Goal: Find specific page/section: Find specific page/section

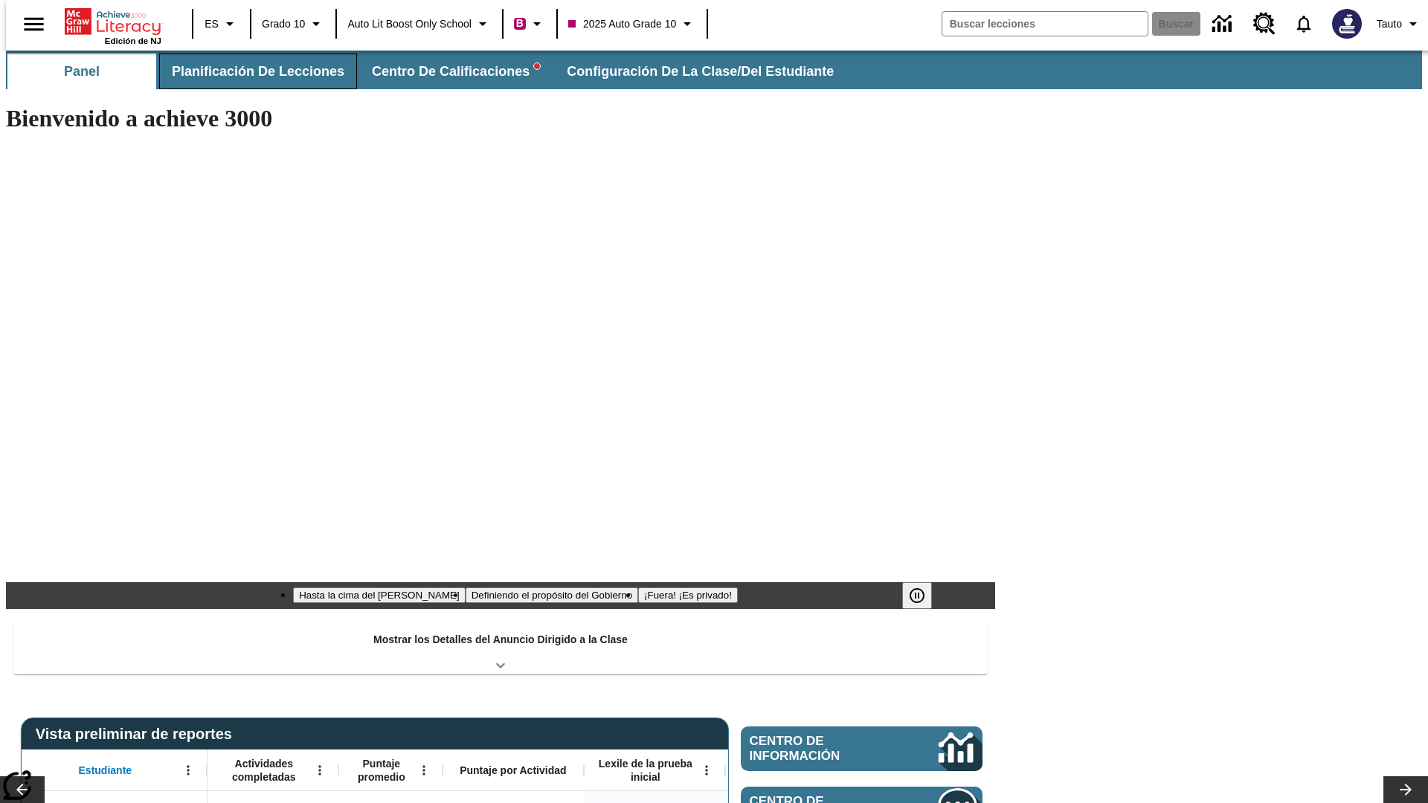
click at [249, 71] on span "Planificación de lecciones" at bounding box center [258, 71] width 173 height 17
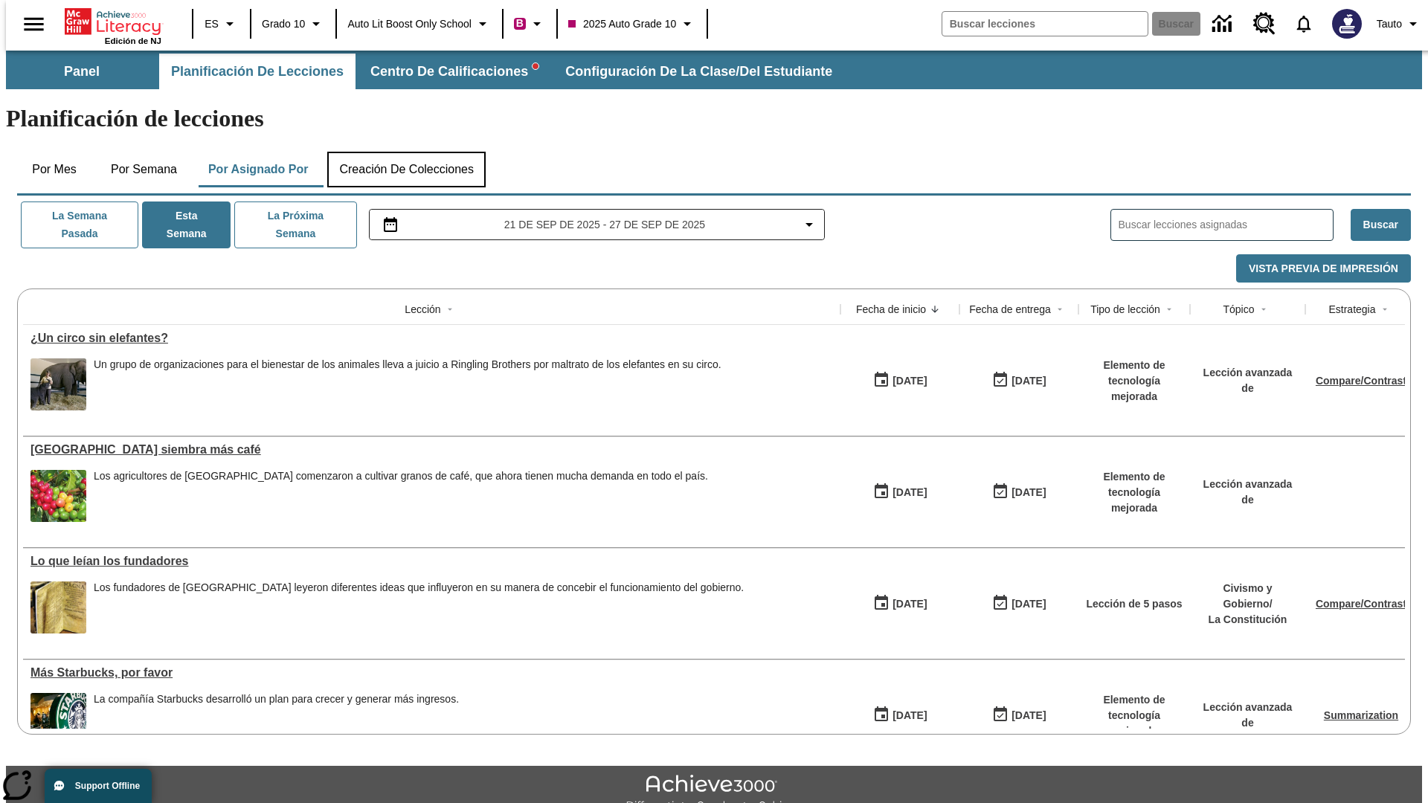
click at [406, 152] on button "Creación de colecciones" at bounding box center [406, 170] width 158 height 36
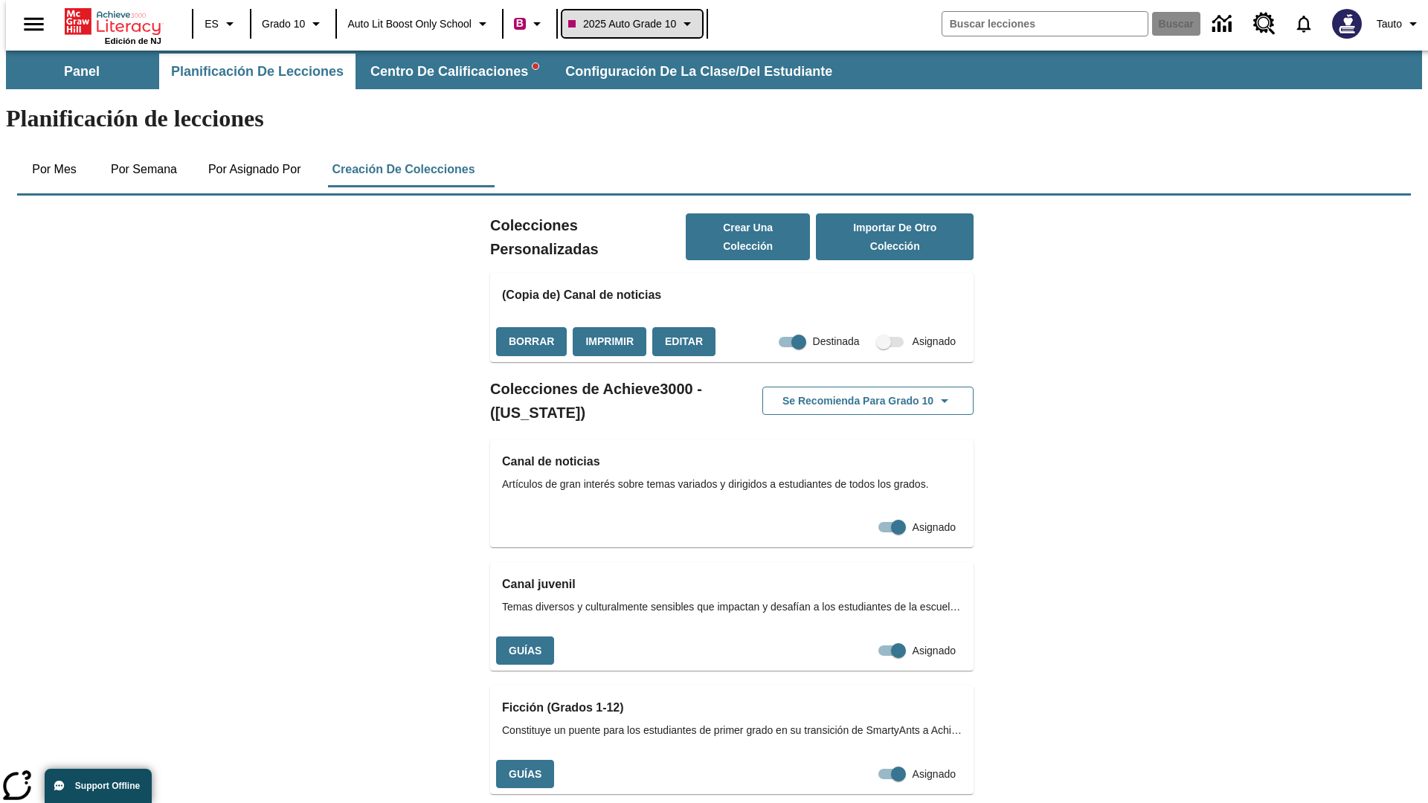
click at [637, 24] on span "2025 Auto Grade 10" at bounding box center [622, 24] width 108 height 16
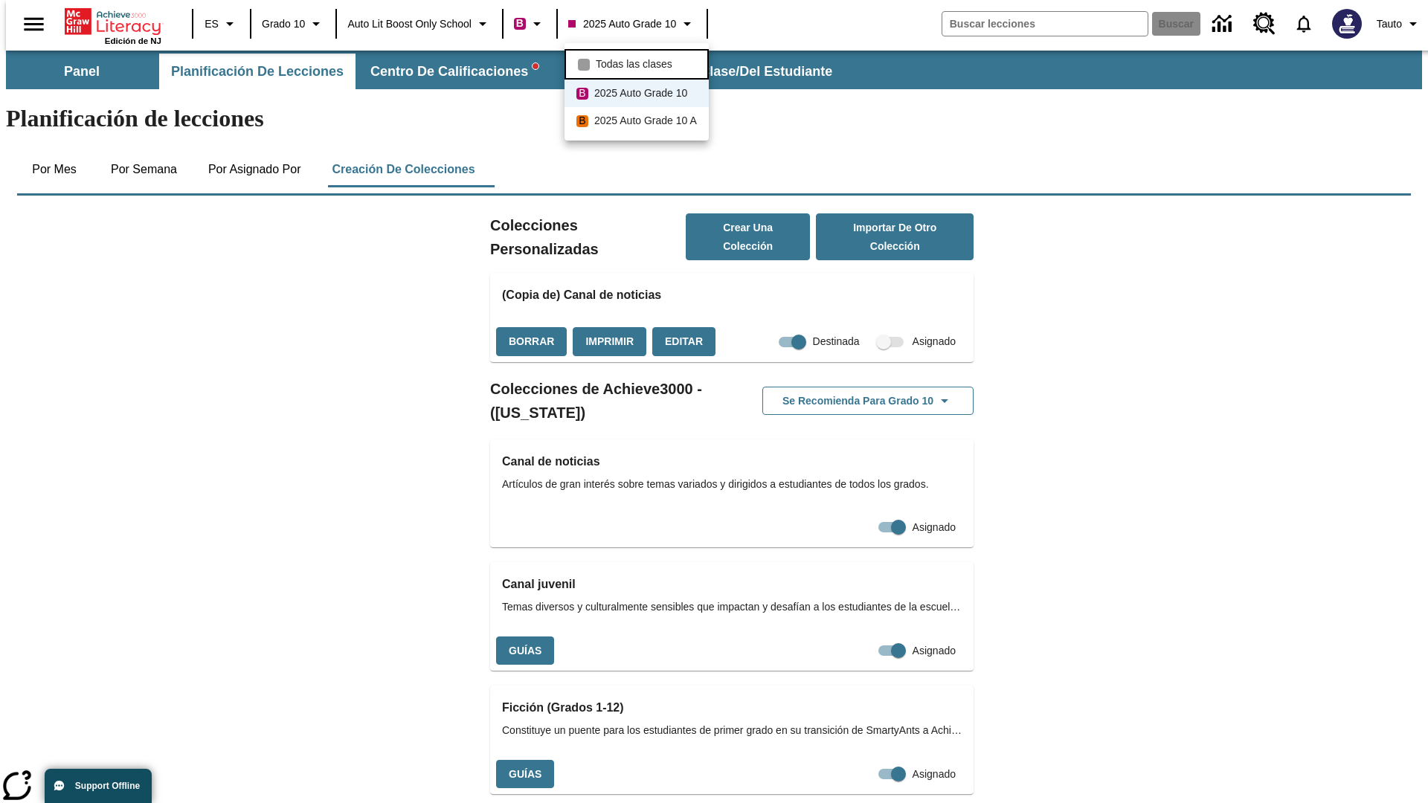
click at [639, 62] on span "Todas las clases" at bounding box center [634, 65] width 77 height 16
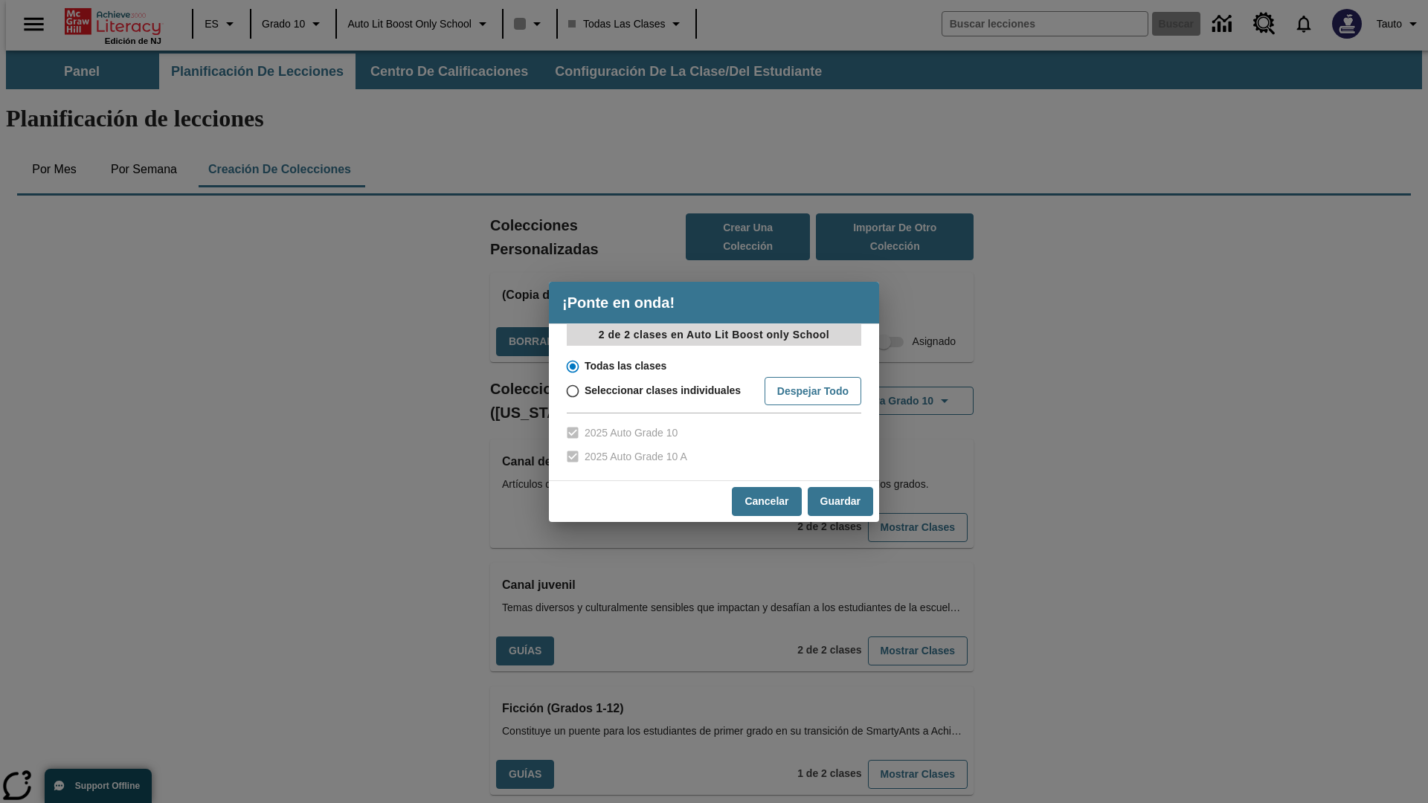
scroll to position [438, 0]
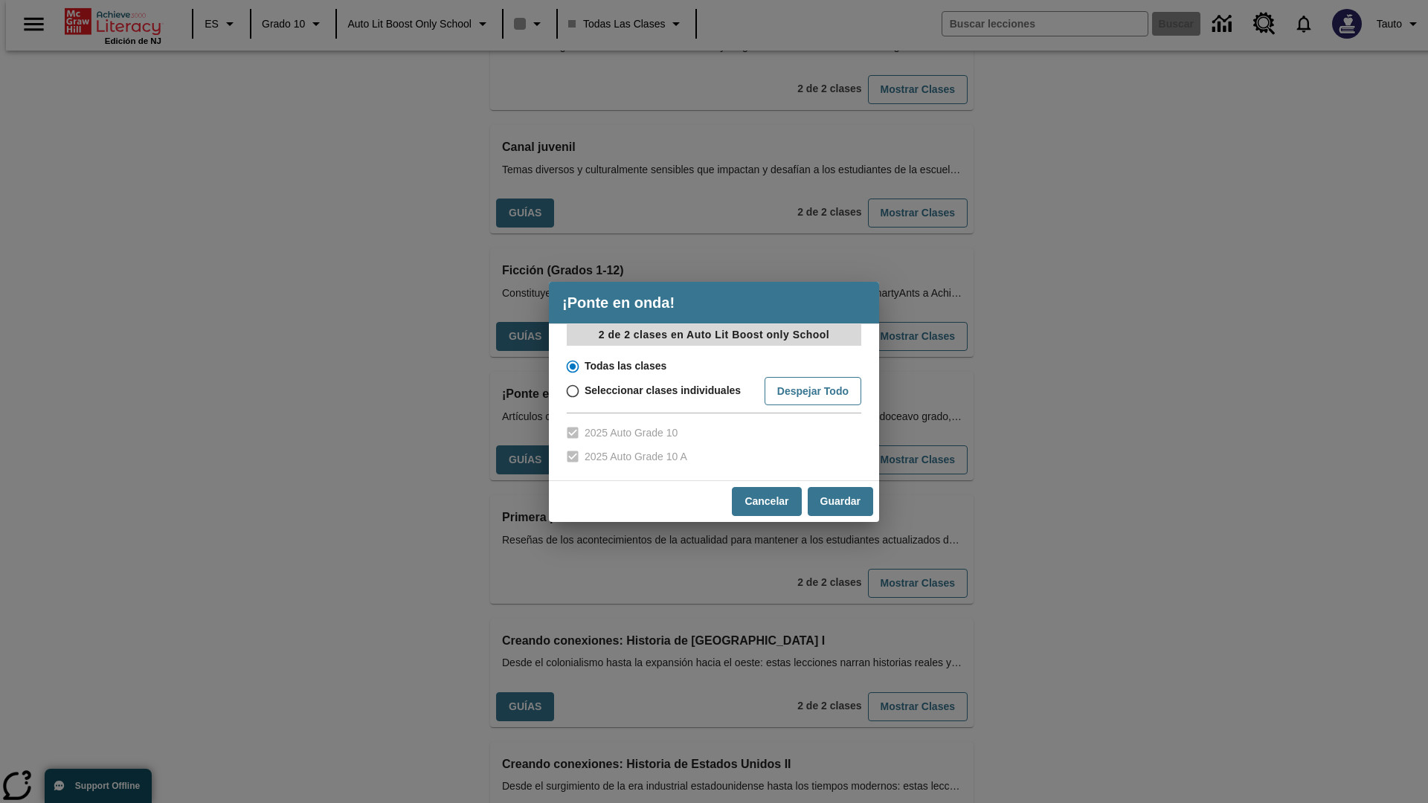
click at [571, 366] on input "Todas las clases" at bounding box center [572, 366] width 26 height 21
click at [765, 501] on button "Cancelar" at bounding box center [766, 501] width 69 height 29
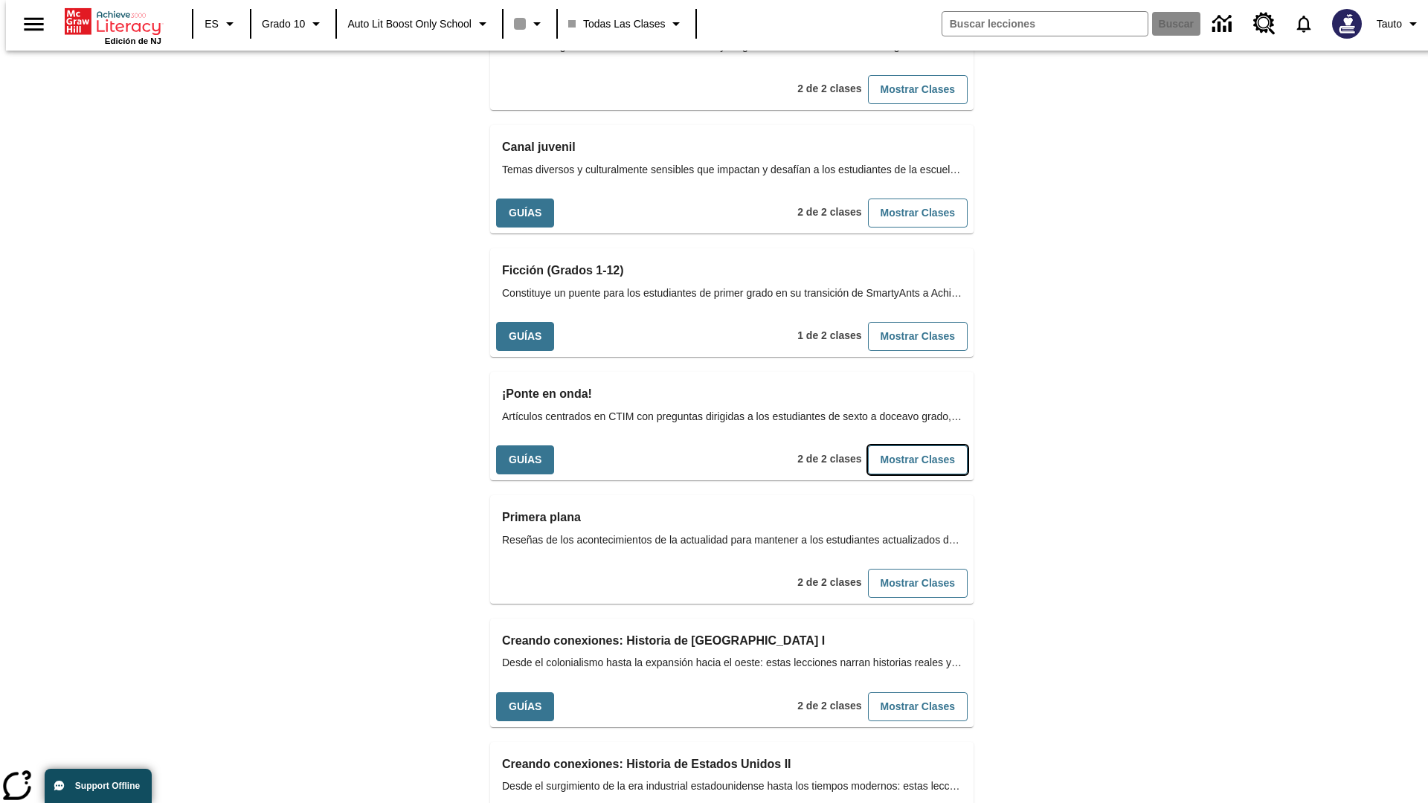
click at [893, 445] on button "Mostrar Clases" at bounding box center [918, 459] width 100 height 29
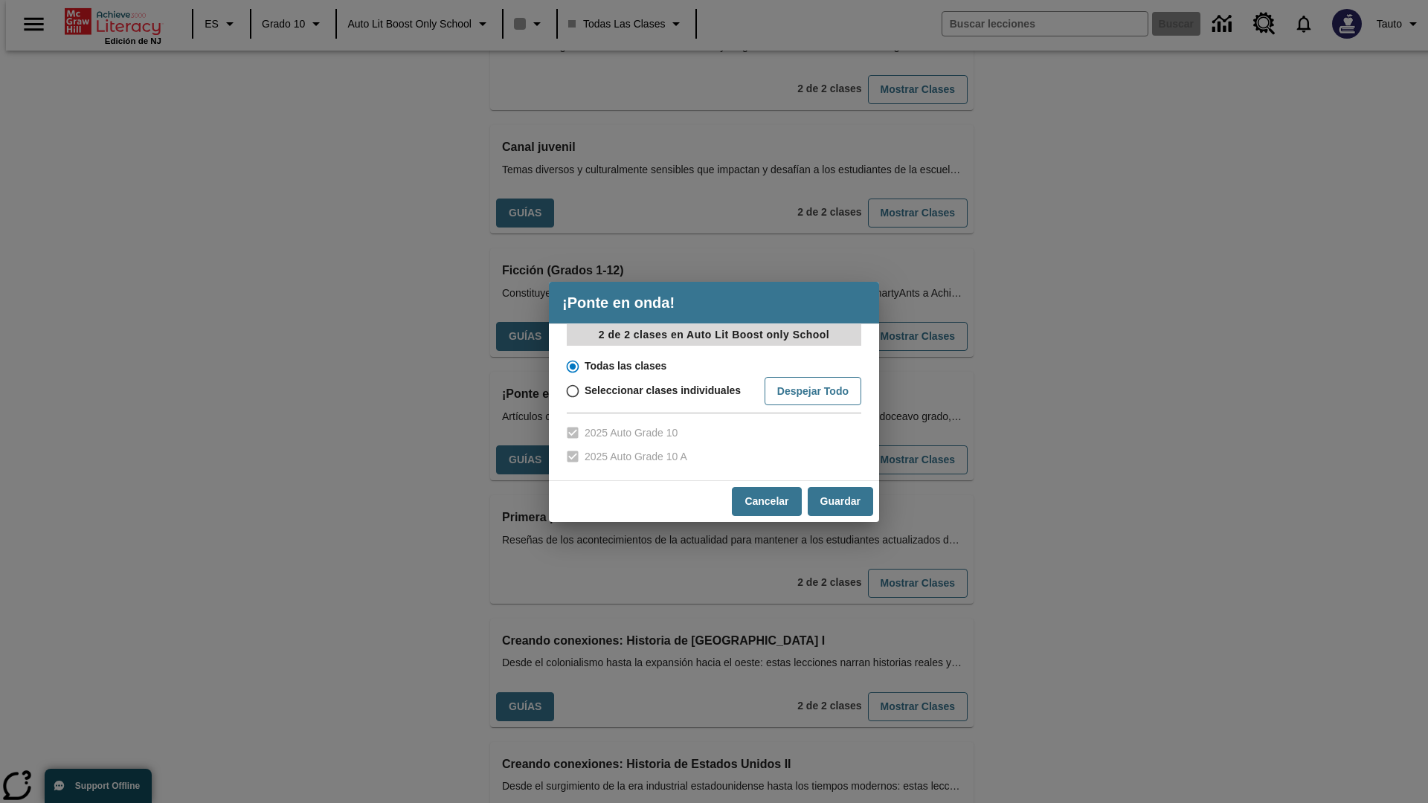
click at [571, 366] on input "Todas las clases" at bounding box center [572, 366] width 26 height 21
click at [840, 501] on button "Guardar" at bounding box center [840, 501] width 65 height 29
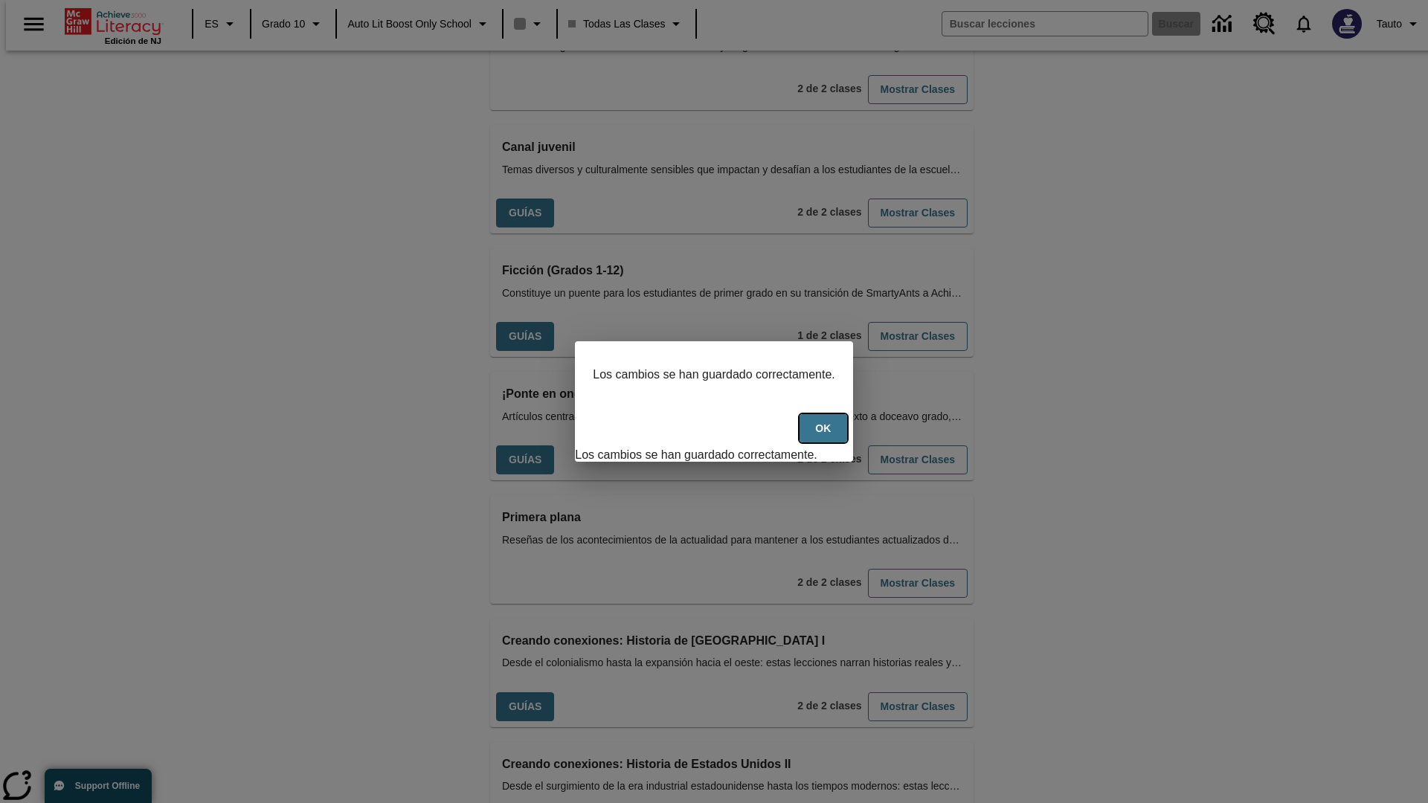
click at [831, 437] on button "OK" at bounding box center [823, 428] width 48 height 29
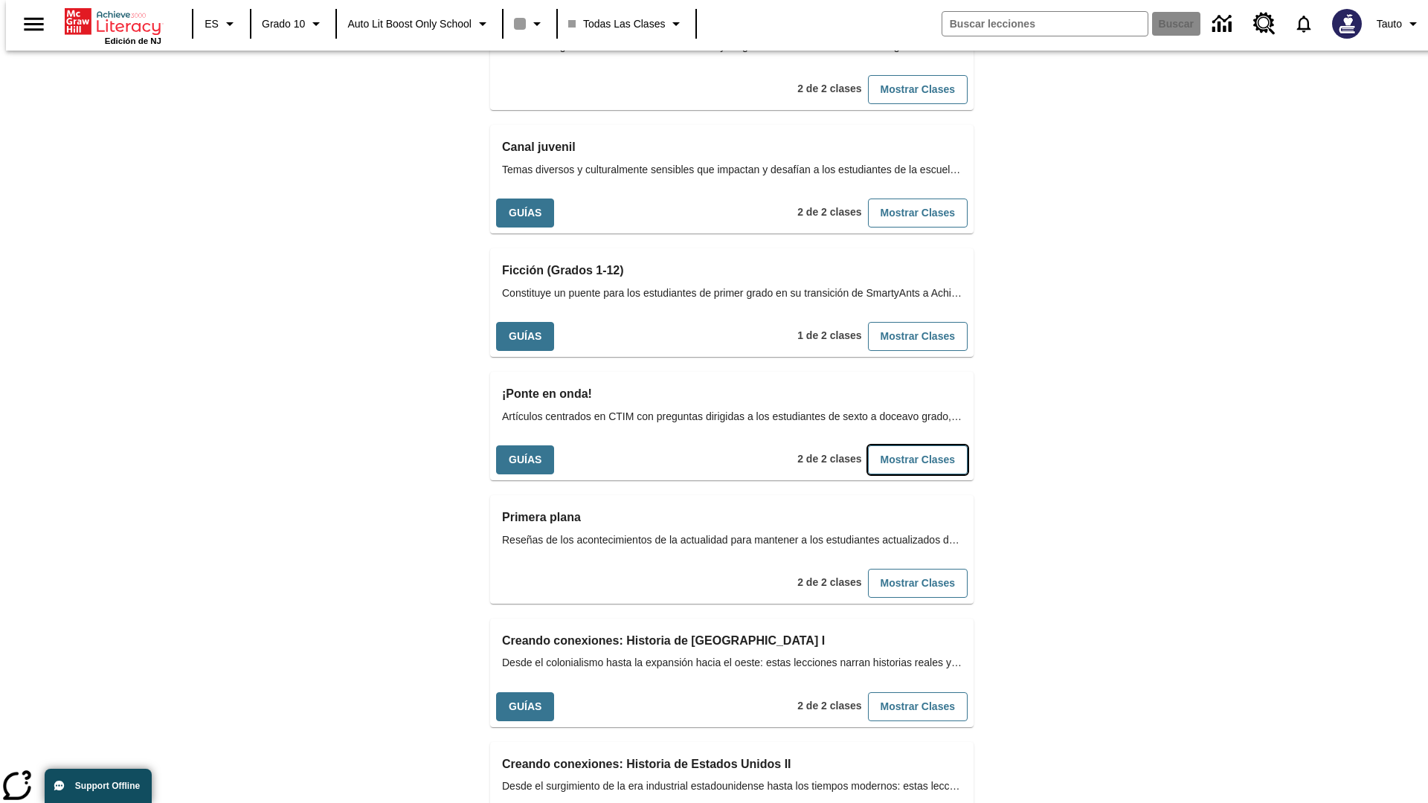
click at [893, 445] on button "Mostrar Clases" at bounding box center [918, 459] width 100 height 29
